Goal: Find specific page/section: Find specific page/section

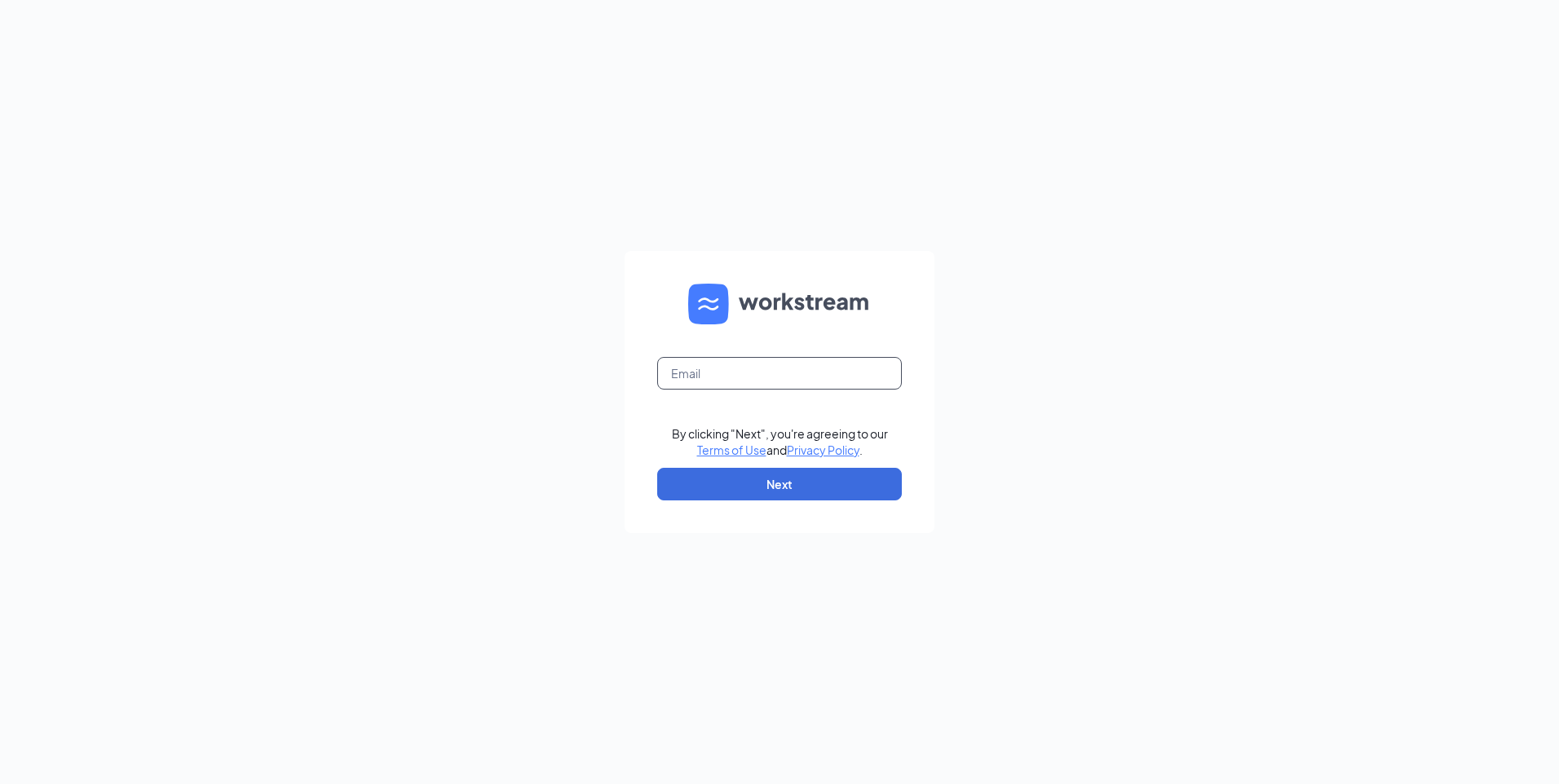
click at [747, 380] on input "text" at bounding box center [779, 374] width 245 height 33
type input "b"
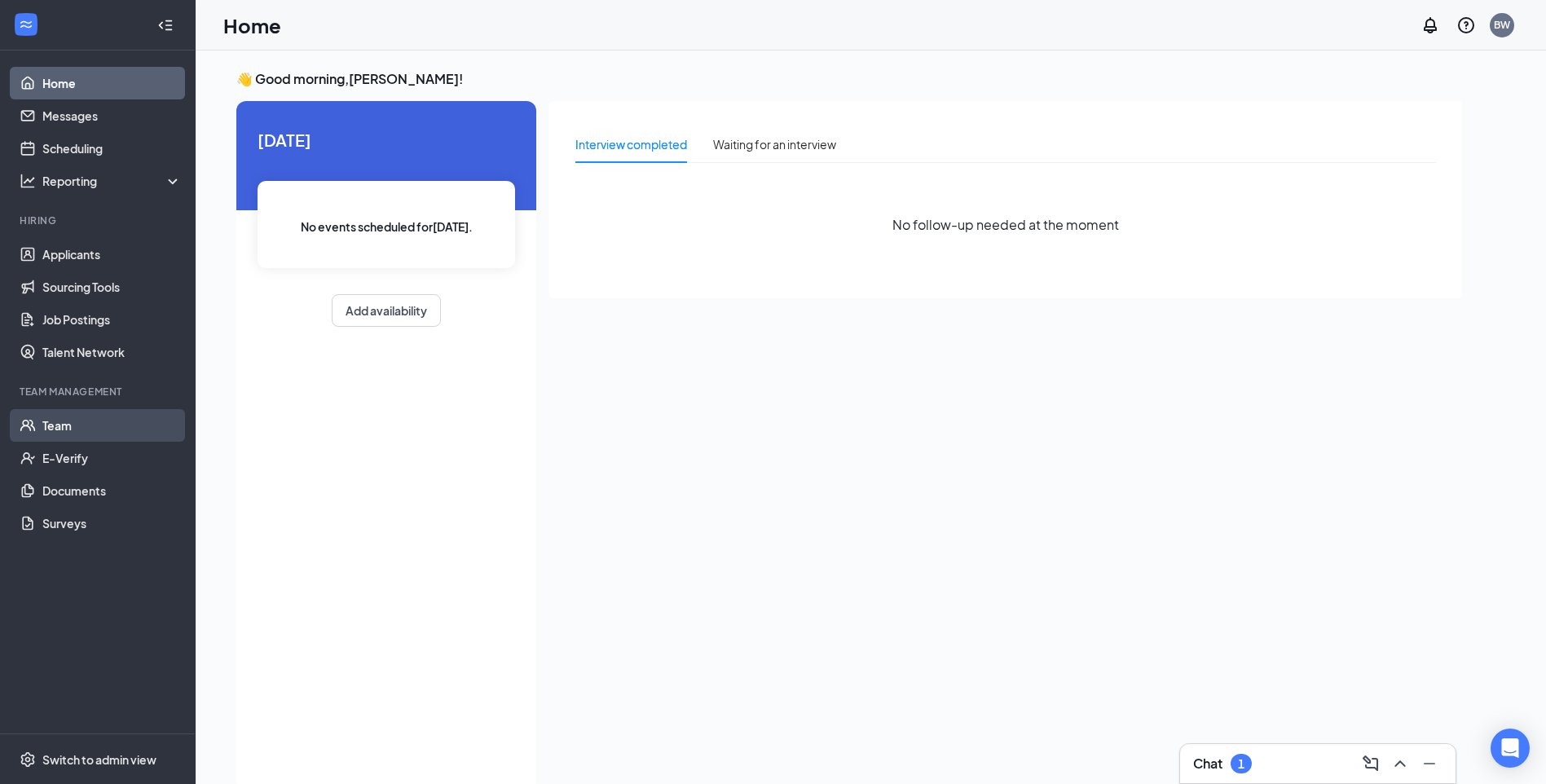
click at [45, 423] on link "Team" at bounding box center [112, 425] width 139 height 33
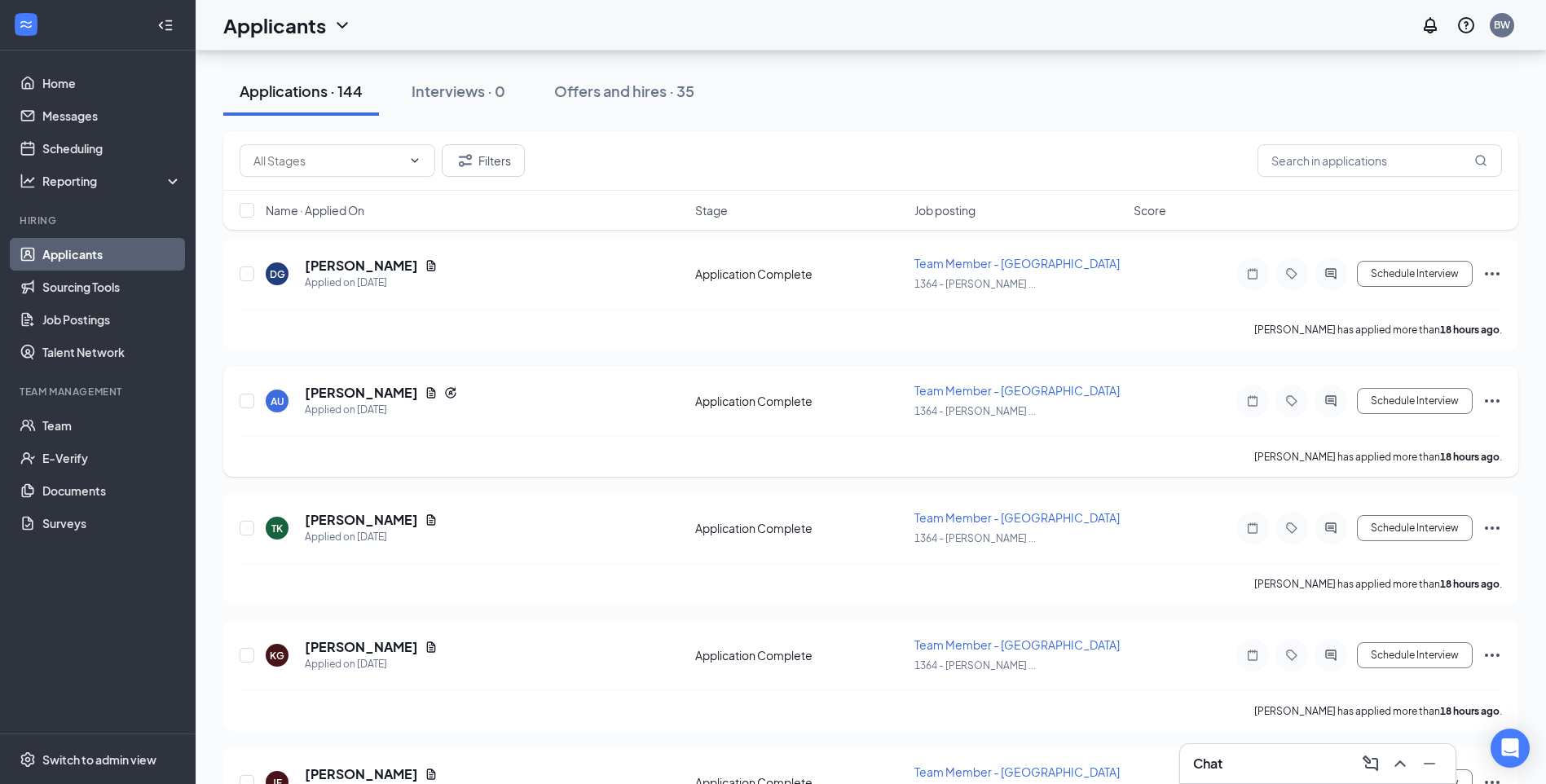
scroll to position [244, 0]
